Goal: Information Seeking & Learning: Learn about a topic

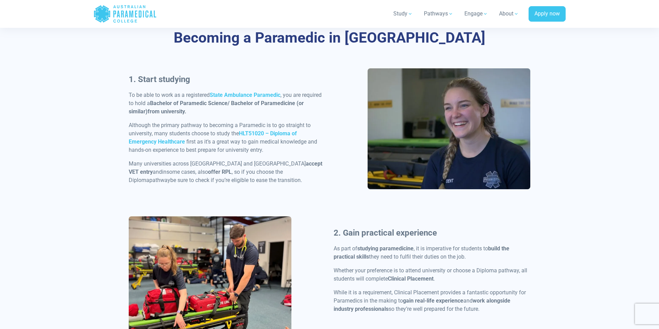
scroll to position [328, 0]
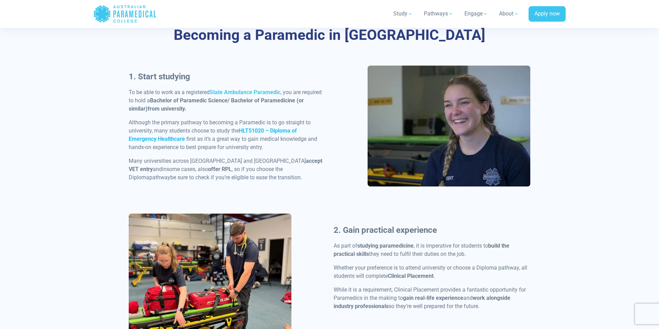
click at [269, 131] on strong "HLT51020 – Diploma of Emergency Healthcare" at bounding box center [213, 134] width 168 height 15
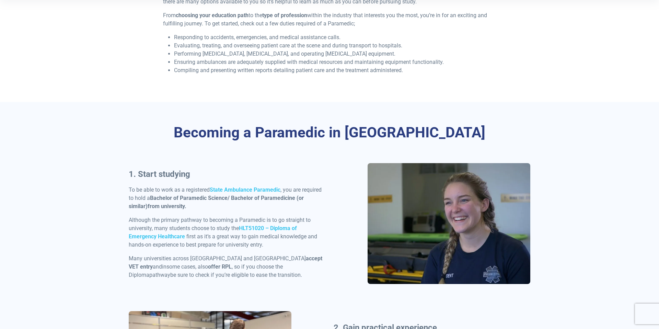
scroll to position [234, 0]
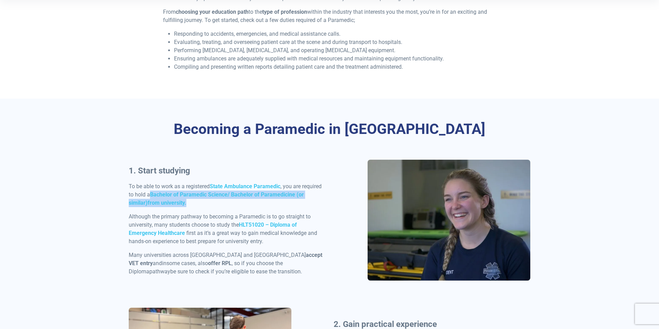
drag, startPoint x: 151, startPoint y: 194, endPoint x: 185, endPoint y: 196, distance: 33.7
click at [171, 200] on p "To be able to work as a registered State Ambulance Paramedic , you are required…" at bounding box center [227, 194] width 197 height 25
click at [191, 205] on p "To be able to work as a registered State Ambulance Paramedic , you are required…" at bounding box center [227, 194] width 197 height 25
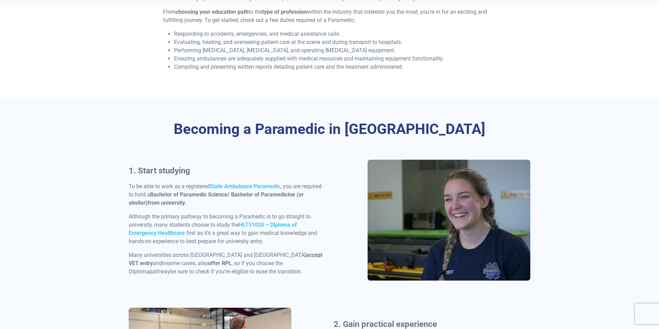
click at [161, 196] on strong "Bachelor of Paramedic Science/ Bachelor of Paramedicine (or similar)" at bounding box center [216, 198] width 175 height 15
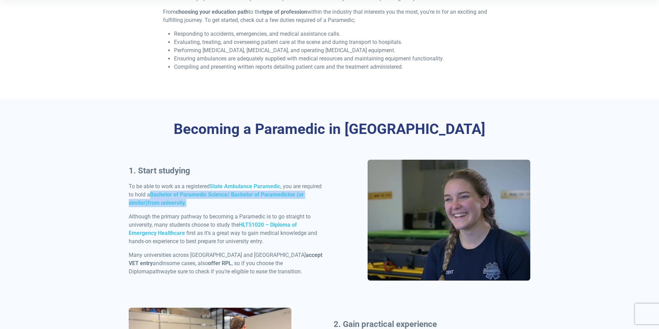
drag, startPoint x: 152, startPoint y: 194, endPoint x: 169, endPoint y: 204, distance: 19.5
click at [169, 204] on p "To be able to work as a registered State Ambulance Paramedic , you are required…" at bounding box center [227, 194] width 197 height 25
copy p "Bachelor of Paramedic Science/ Bachelor of Paramedicine (or similar) from unive…"
